Goal: Book appointment/travel/reservation

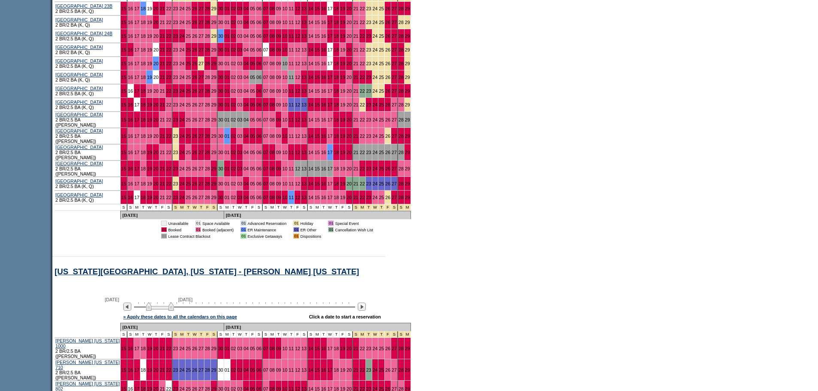
scroll to position [335, 0]
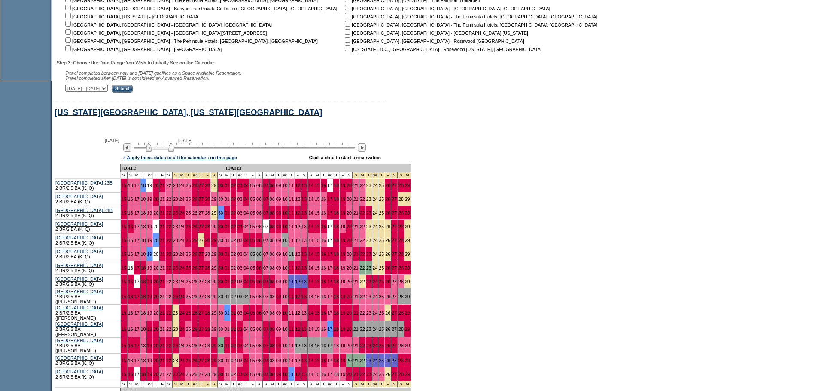
click at [108, 92] on select "[DATE] - [DATE] [DATE] - [DATE] [DATE] - [DATE] [DATE] - [DATE] [DATE] - [DATE]…" at bounding box center [86, 88] width 43 height 7
select select "[DATE]|[DATE]"
click at [70, 89] on select "[DATE] - [DATE] [DATE] - [DATE] [DATE] - [DATE] [DATE] - [DATE] [DATE] - [DATE]…" at bounding box center [86, 88] width 43 height 7
click at [133, 93] on input "Submit" at bounding box center [122, 89] width 21 height 8
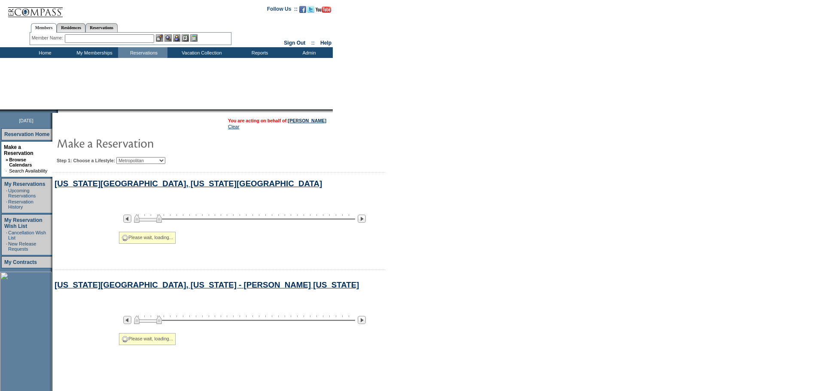
select select "Metropolitan"
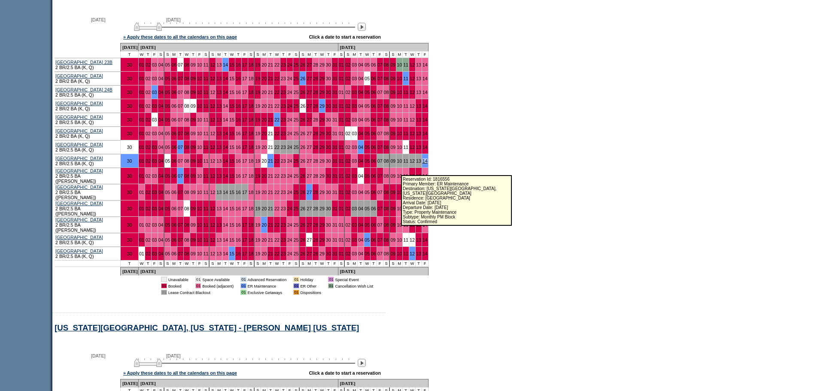
scroll to position [413, 0]
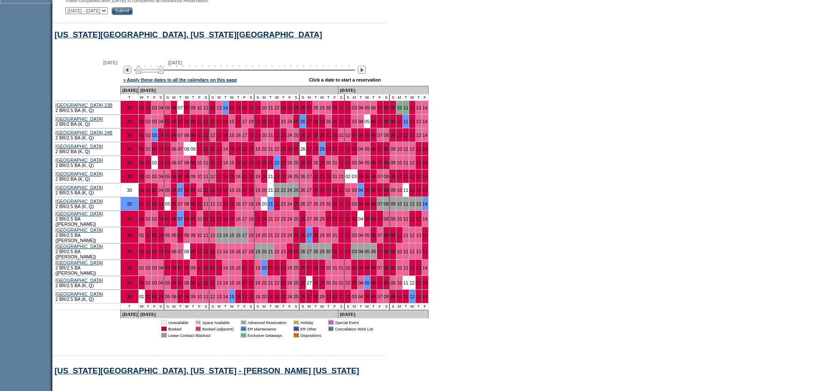
click at [164, 74] on img at bounding box center [150, 69] width 28 height 9
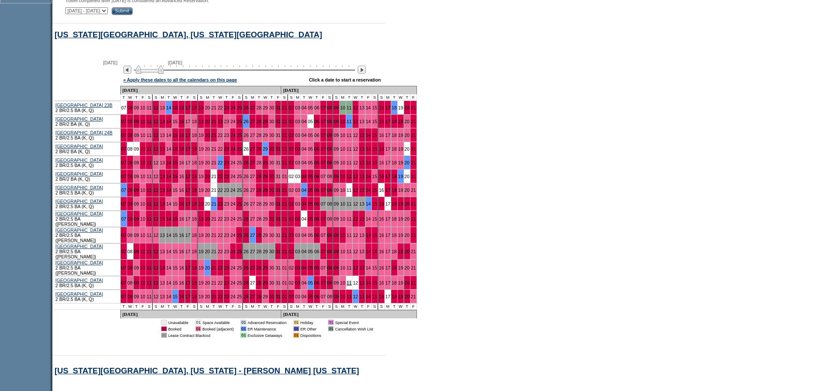
click at [347, 281] on link "11" at bounding box center [349, 283] width 5 height 5
